Goal: Complete application form

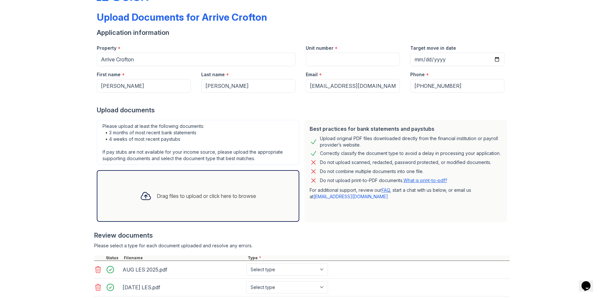
scroll to position [22, 0]
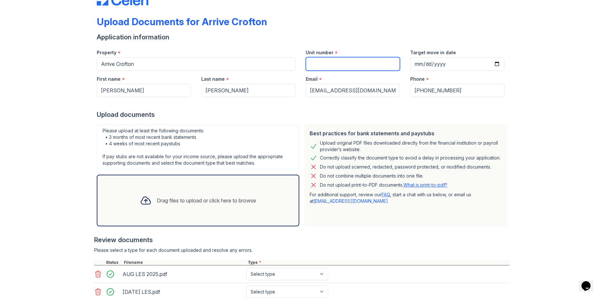
click at [350, 66] on input "Unit number" at bounding box center [353, 64] width 94 height 14
type input "180"
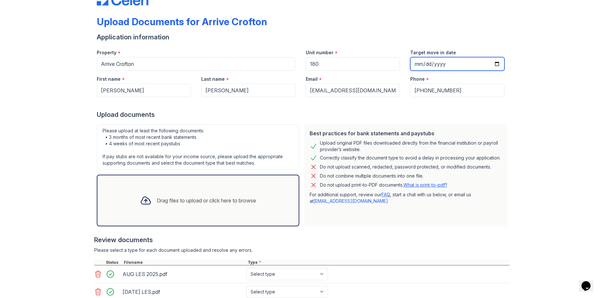
click at [425, 65] on input "Target move in date" at bounding box center [457, 64] width 94 height 14
click at [417, 65] on input "Target move in date" at bounding box center [457, 64] width 94 height 14
type input "2025-10-05"
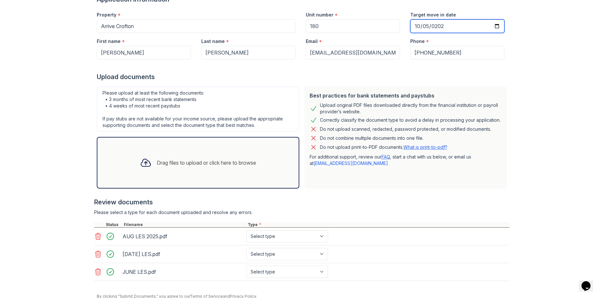
scroll to position [86, 0]
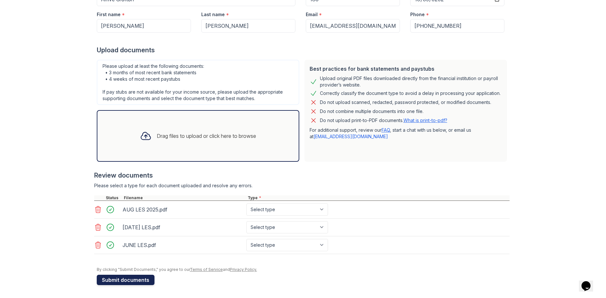
click at [136, 276] on button "Submit documents" at bounding box center [126, 279] width 58 height 10
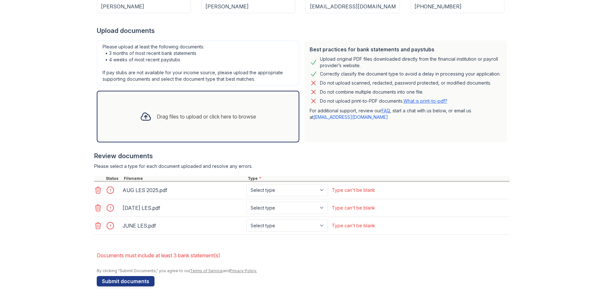
scroll to position [125, 0]
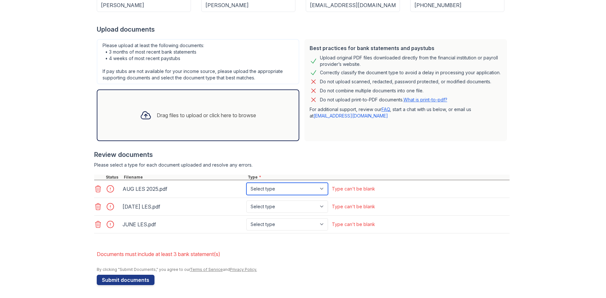
click at [261, 185] on select "Select type Paystub Bank Statement Offer Letter Tax Documents Benefit Award Let…" at bounding box center [287, 189] width 82 height 12
select select "paystub"
click at [246, 183] on select "Select type Paystub Bank Statement Offer Letter Tax Documents Benefit Award Let…" at bounding box center [287, 189] width 82 height 12
click at [268, 205] on select "Select type Paystub Bank Statement Offer Letter Tax Documents Benefit Award Let…" at bounding box center [287, 206] width 82 height 12
select select "paystub"
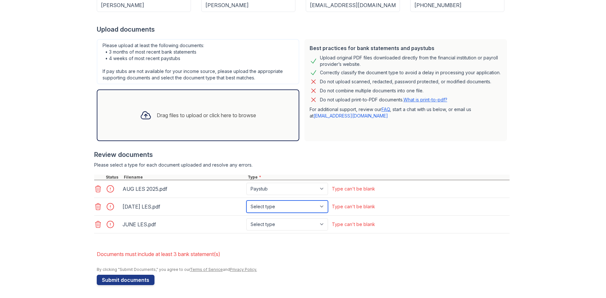
click at [246, 200] on select "Select type Paystub Bank Statement Offer Letter Tax Documents Benefit Award Let…" at bounding box center [287, 206] width 82 height 12
click at [264, 224] on select "Select type Paystub Bank Statement Offer Letter Tax Documents Benefit Award Let…" at bounding box center [287, 224] width 82 height 12
select select "paystub"
click at [246, 218] on select "Select type Paystub Bank Statement Offer Letter Tax Documents Benefit Award Let…" at bounding box center [287, 224] width 82 height 12
click at [130, 280] on button "Submit documents" at bounding box center [126, 279] width 58 height 10
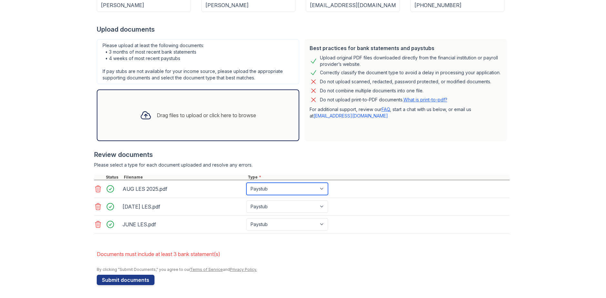
click at [270, 183] on select "Paystub Bank Statement Offer Letter Tax Documents Benefit Award Letter Investme…" at bounding box center [287, 189] width 82 height 12
select select "bank_statement"
click at [246, 183] on select "Paystub Bank Statement Offer Letter Tax Documents Benefit Award Letter Investme…" at bounding box center [287, 189] width 82 height 12
click at [267, 206] on select "Paystub Bank Statement Offer Letter Tax Documents Benefit Award Letter Investme…" at bounding box center [287, 206] width 82 height 12
select select "bank_statement"
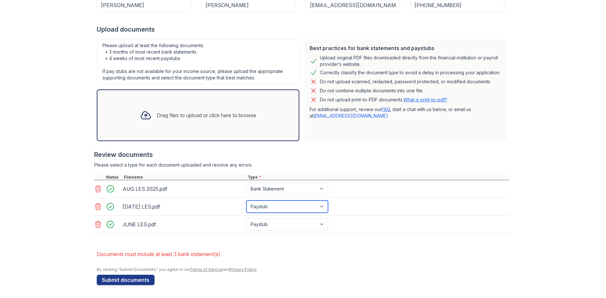
click at [246, 200] on select "Paystub Bank Statement Offer Letter Tax Documents Benefit Award Letter Investme…" at bounding box center [287, 206] width 82 height 12
click at [264, 224] on select "Paystub Bank Statement Offer Letter Tax Documents Benefit Award Letter Investme…" at bounding box center [287, 224] width 82 height 12
select select "bank_statement"
click at [246, 218] on select "Paystub Bank Statement Offer Letter Tax Documents Benefit Award Letter Investme…" at bounding box center [287, 224] width 82 height 12
click at [117, 285] on div "Upload Documents for Arrive Crofton Please correct the errors below. Applicatio…" at bounding box center [303, 83] width 413 height 410
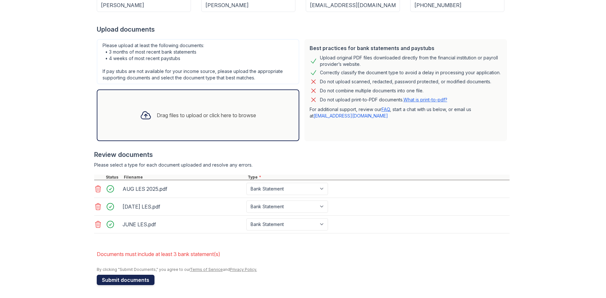
click at [121, 281] on button "Submit documents" at bounding box center [126, 279] width 58 height 10
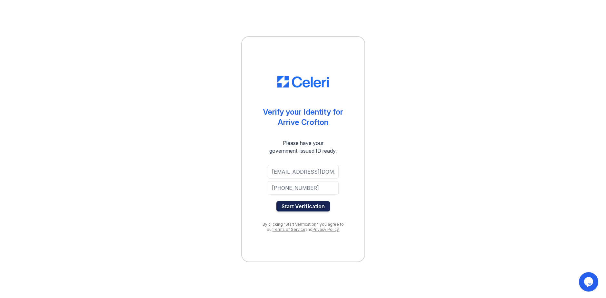
click at [302, 204] on button "Start Verification" at bounding box center [303, 206] width 54 height 10
